Goal: Navigation & Orientation: Find specific page/section

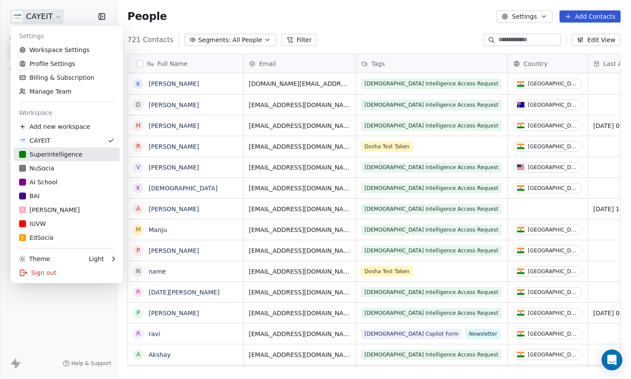
scroll to position [327, 507]
click at [74, 168] on div "NuSocia" at bounding box center [66, 168] width 95 height 9
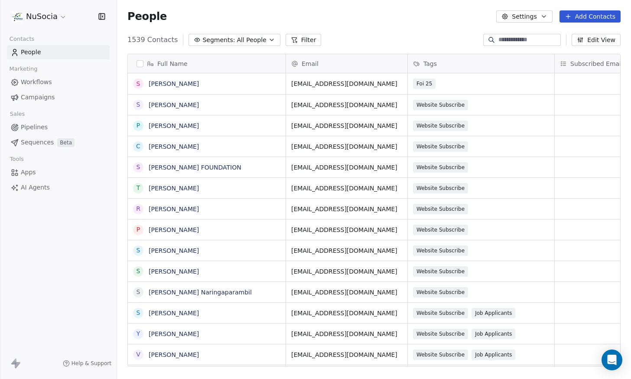
scroll to position [327, 507]
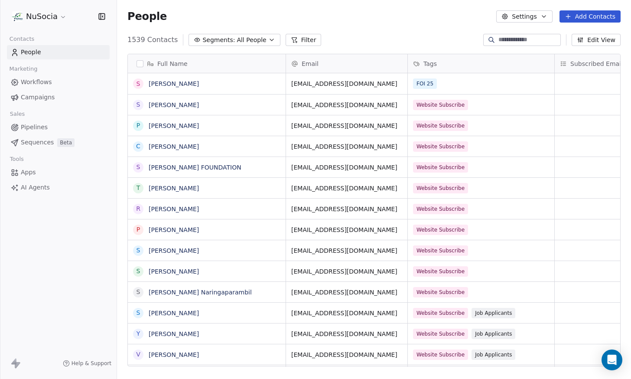
click at [52, 19] on html "NuSocia Contacts People Marketing Workflows Campaigns Sales Pipelines Sequences…" at bounding box center [315, 189] width 631 height 379
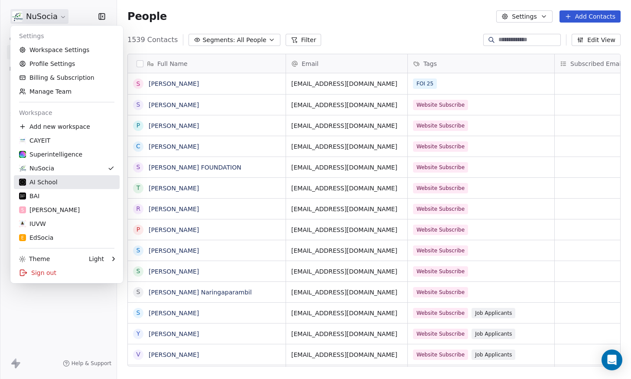
click at [68, 185] on div "AI School" at bounding box center [66, 182] width 95 height 9
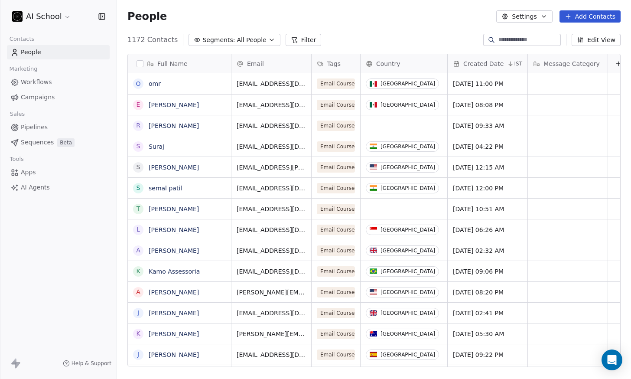
scroll to position [327, 507]
click at [55, 19] on html "AI School Contacts People Marketing Workflows Campaigns Sales Pipelines Sequenc…" at bounding box center [315, 189] width 631 height 379
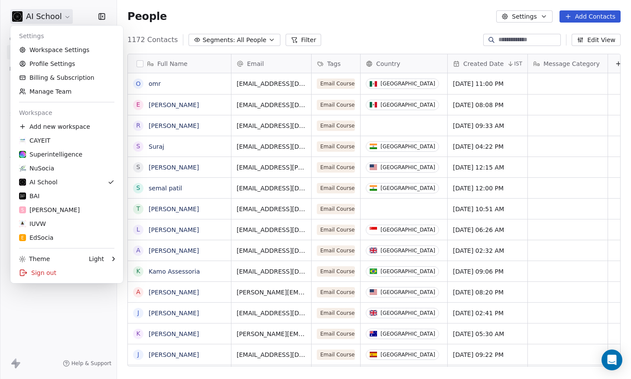
click at [61, 318] on html "AI School Contacts People Marketing Workflows Campaigns Sales Pipelines Sequenc…" at bounding box center [315, 189] width 631 height 379
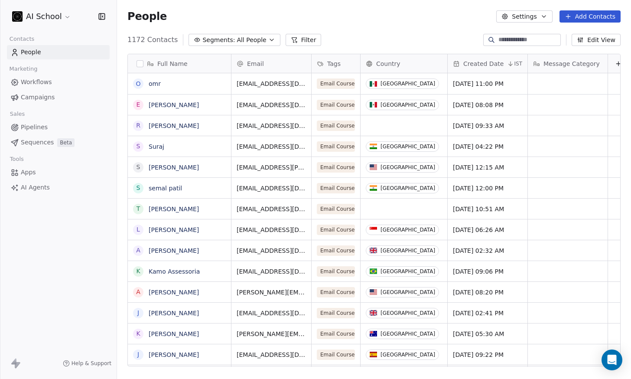
click at [44, 3] on div "AI School" at bounding box center [58, 16] width 117 height 33
click at [44, 20] on html "AI School Contacts People Marketing Workflows Campaigns Sales Pipelines Sequenc…" at bounding box center [315, 189] width 631 height 379
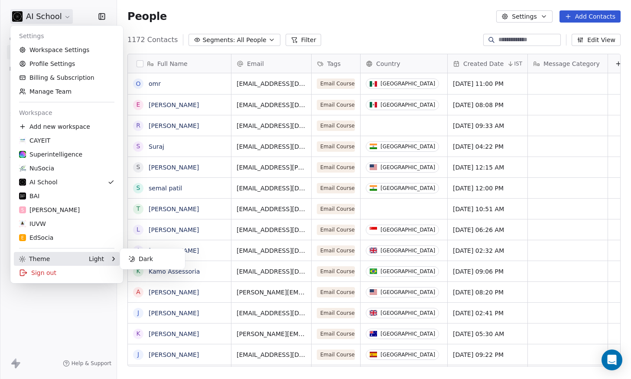
click at [80, 254] on div "Theme Light" at bounding box center [67, 259] width 106 height 14
click at [146, 256] on div "Dark" at bounding box center [152, 259] width 58 height 14
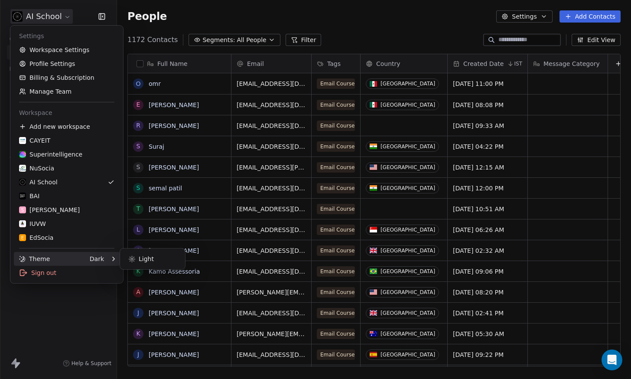
click at [87, 314] on html "AI School Contacts People Marketing Workflows Campaigns Sales Pipelines Sequenc…" at bounding box center [315, 189] width 631 height 379
